Goal: Task Accomplishment & Management: Manage account settings

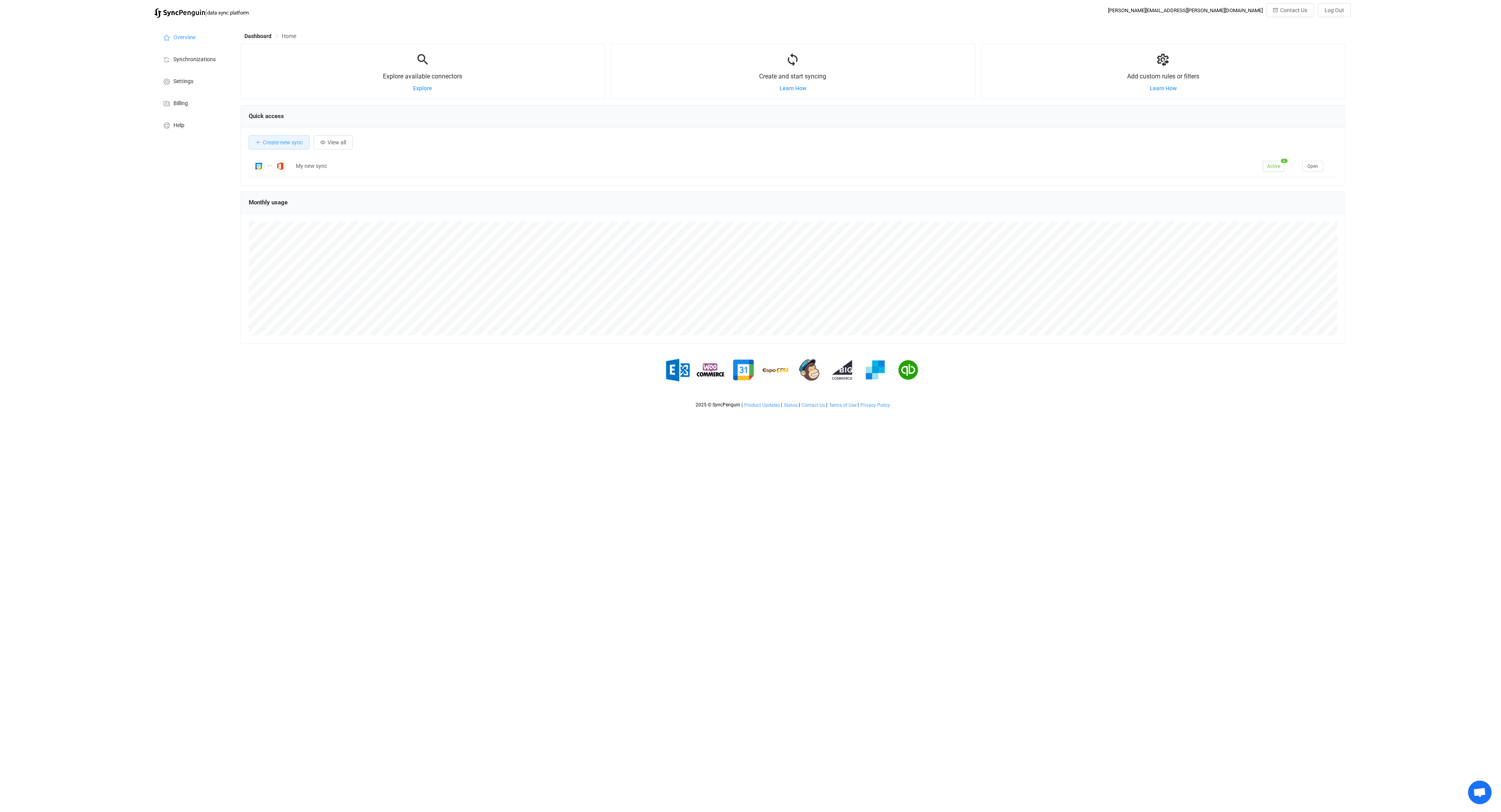
scroll to position [152, 1105]
click at [189, 60] on span "Synchronizations" at bounding box center [195, 59] width 43 height 6
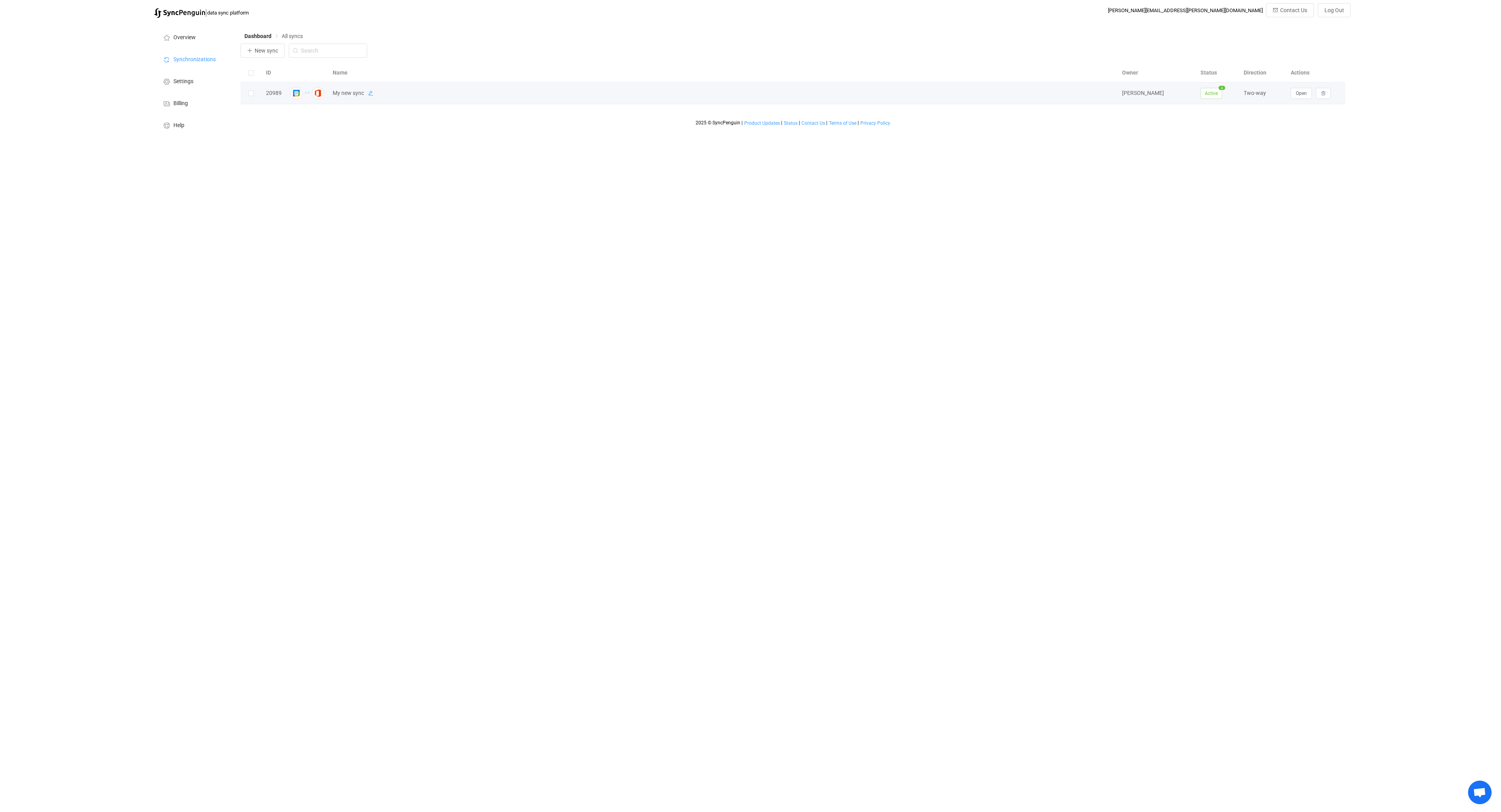
click at [368, 93] on icon at bounding box center [371, 93] width 5 height 5
drag, startPoint x: 373, startPoint y: 94, endPoint x: 306, endPoint y: 90, distance: 67.1
click at [306, 90] on tr "20989 My new sync [PERSON_NAME] Active 4 Two-way Open" at bounding box center [793, 93] width 1105 height 22
type input "ICC"
click at [667, 140] on html "| data sync platform [PERSON_NAME][EMAIL_ADDRESS][PERSON_NAME][DOMAIN_NAME] Con…" at bounding box center [750, 70] width 1501 height 140
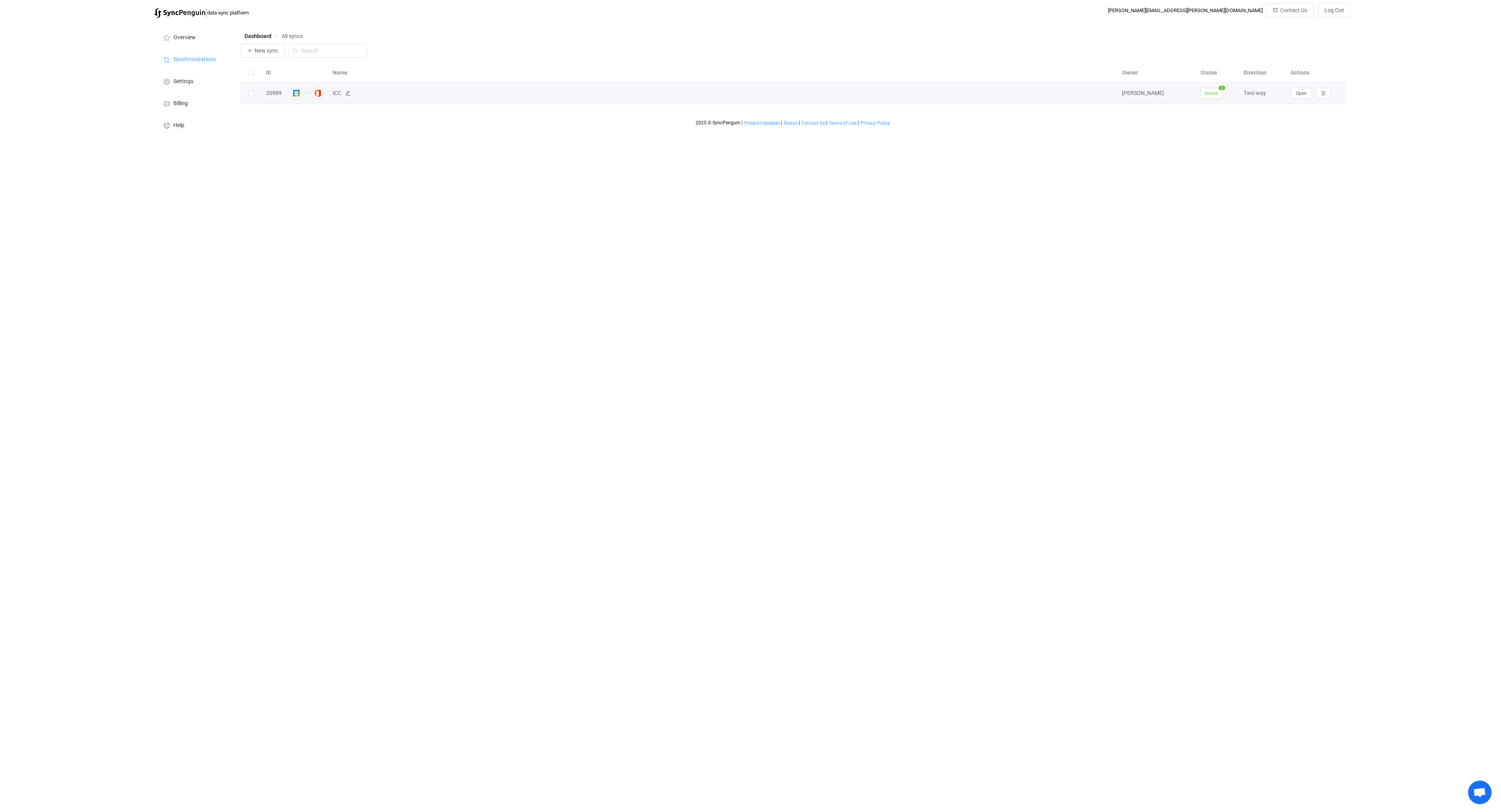
click at [353, 93] on span "ICC" at bounding box center [723, 93] width 781 height 9
click at [1303, 96] on span "Open" at bounding box center [1301, 93] width 11 height 5
type input "10 minutes"
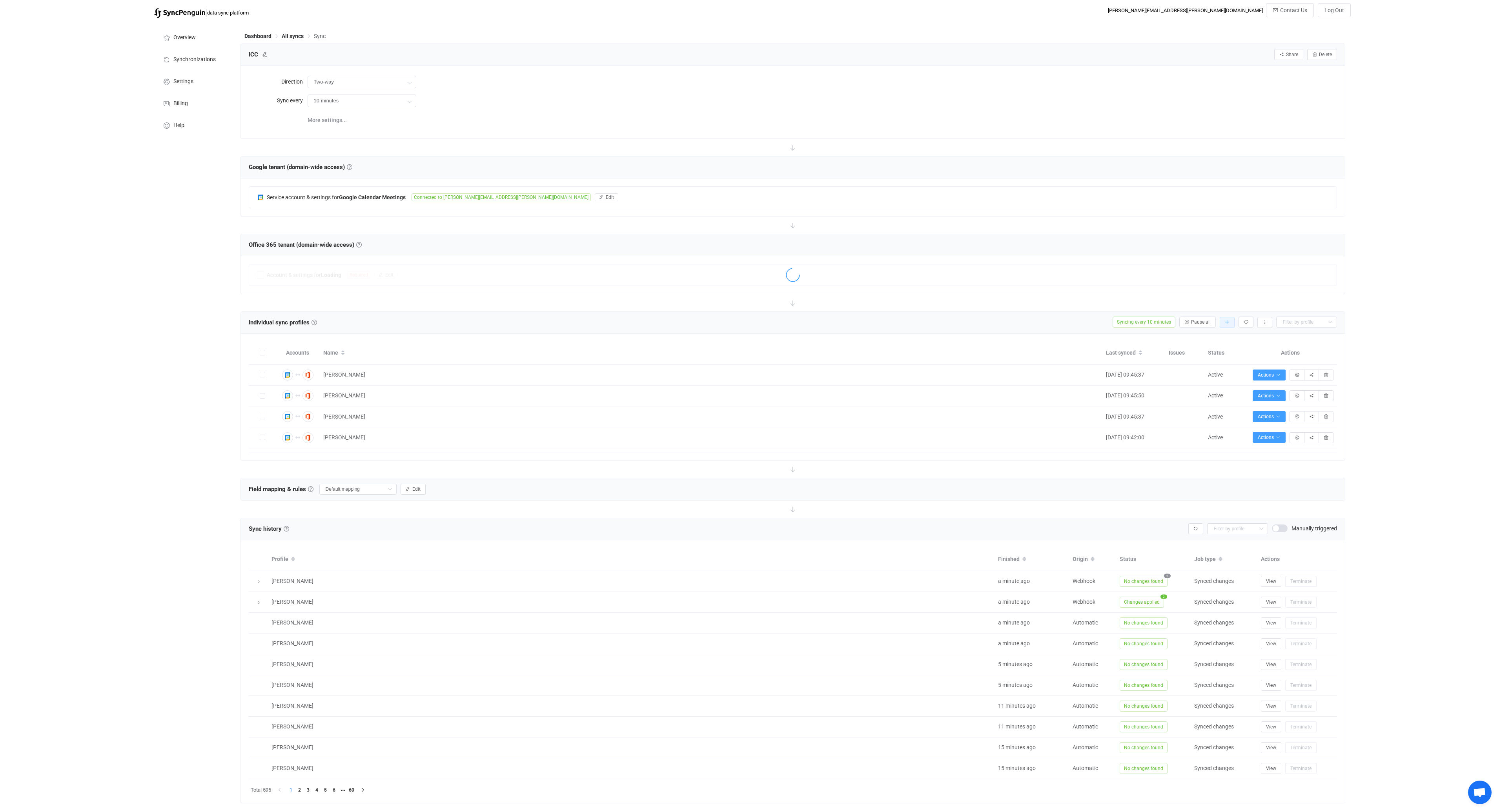
click at [1224, 323] on button "button" at bounding box center [1227, 322] width 15 height 11
click at [1371, 359] on div "| data sync platform [PERSON_NAME][EMAIL_ADDRESS][PERSON_NAME][DOMAIN_NAME] Con…" at bounding box center [750, 415] width 1501 height 825
